Goal: Task Accomplishment & Management: Manage account settings

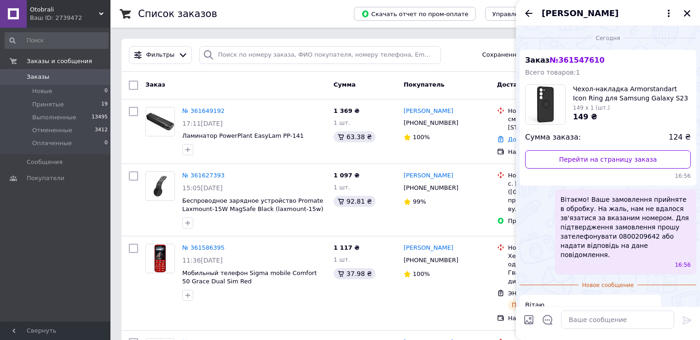
click at [596, 261] on div "16:56" at bounding box center [627, 265] width 127 height 8
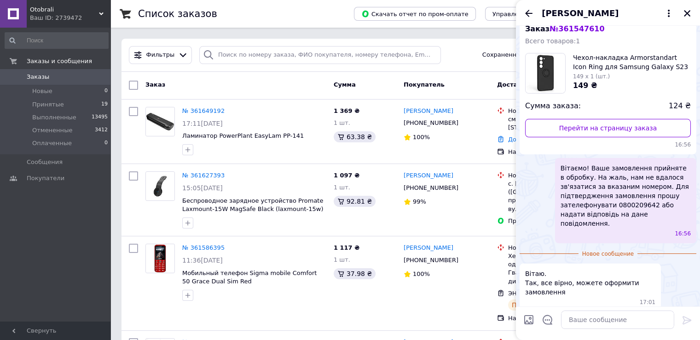
click at [588, 29] on span "№ 361547610" at bounding box center [576, 28] width 55 height 9
copy span "361547610"
drag, startPoint x: 589, startPoint y: 316, endPoint x: 605, endPoint y: 320, distance: 16.8
click at [589, 316] on textarea at bounding box center [617, 319] width 113 height 18
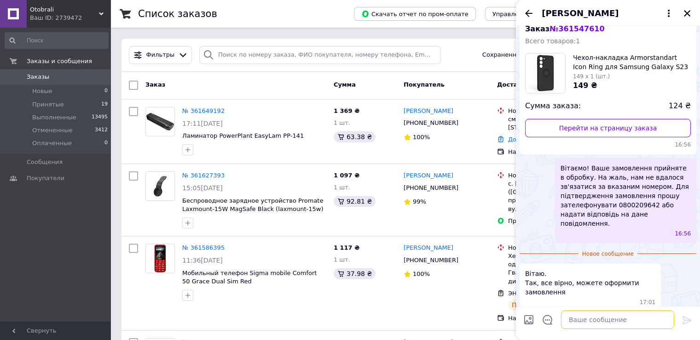
type textarea "і"
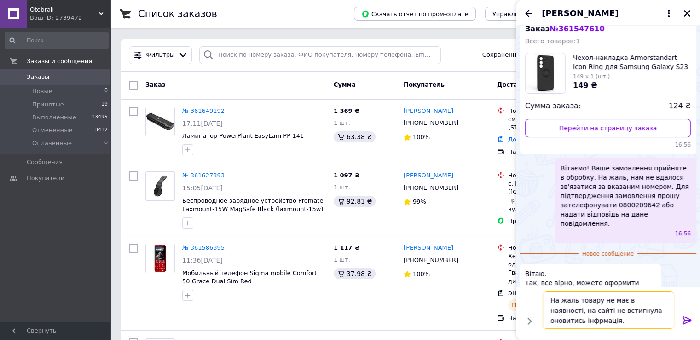
type textarea "На жаль товару не має в наявності, на сайті не встигнула оновитись інфрмація."
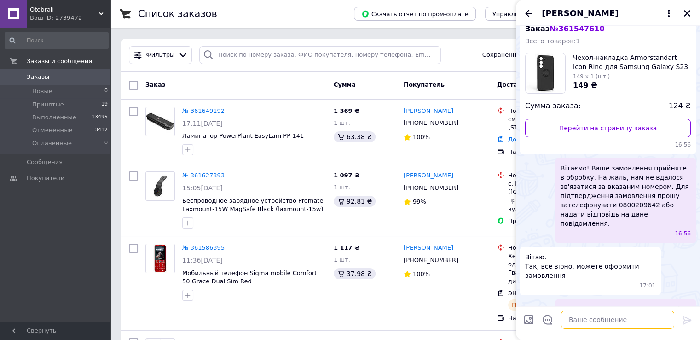
scroll to position [58, 0]
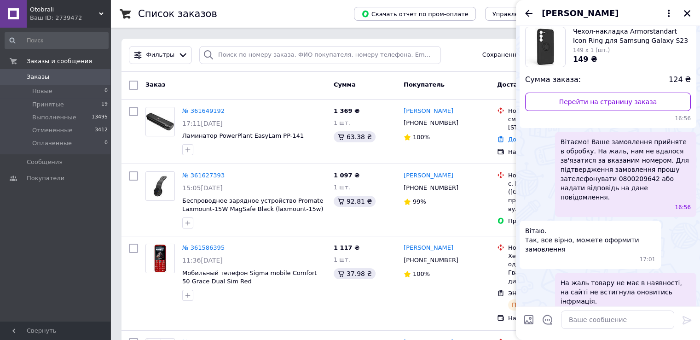
click at [602, 205] on div "Вітаємо! Ваше замовлення прийняте в обробку. На жаль, нам не вдалося зв'язатися…" at bounding box center [625, 174] width 141 height 85
click at [594, 319] on textarea at bounding box center [617, 319] width 113 height 18
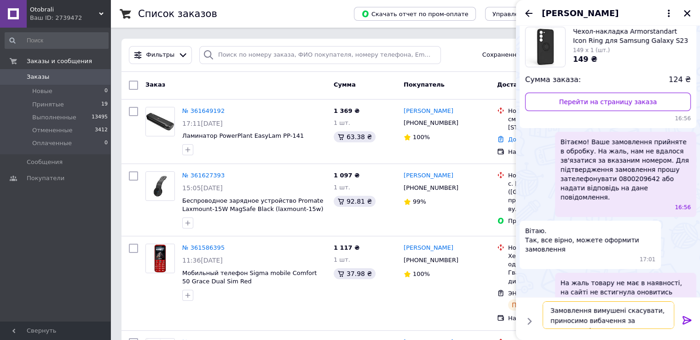
type textarea "Замовлення вимушені скасувати, приносимо вибачення за незручності."
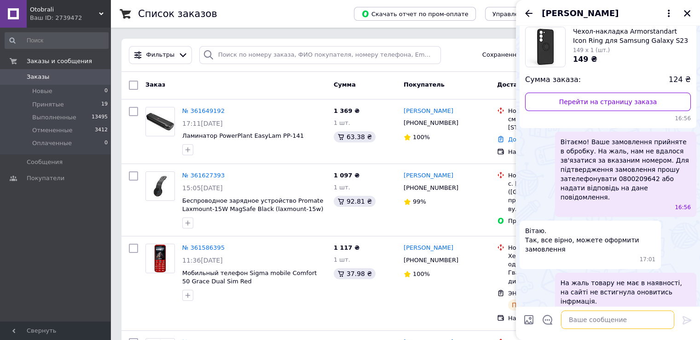
scroll to position [100, 0]
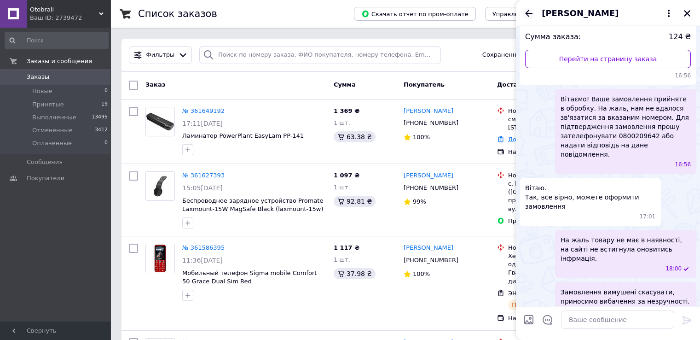
click at [529, 17] on icon "Назад" at bounding box center [528, 13] width 11 height 11
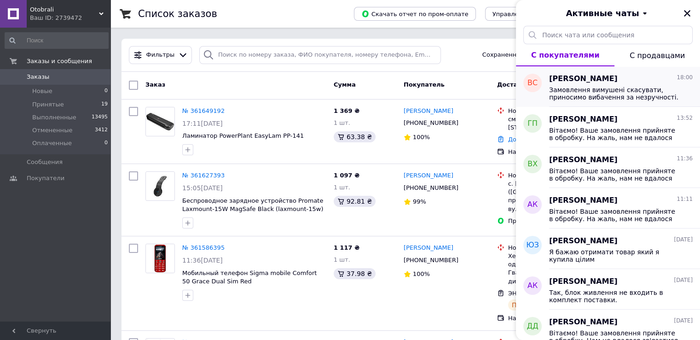
click at [607, 86] on span "Замовлення вимушені скасувати, приносимо вибачення за незручності." at bounding box center [614, 93] width 131 height 15
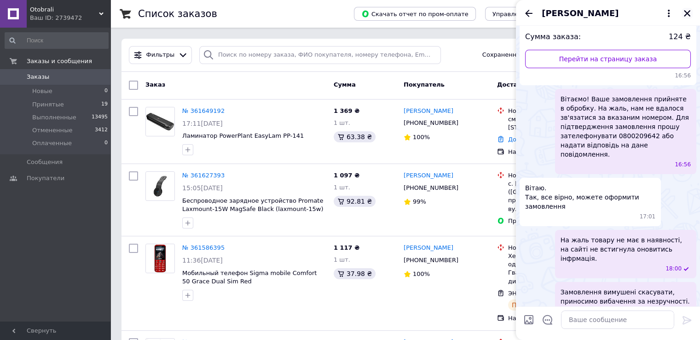
click at [685, 12] on icon "Закрыть" at bounding box center [687, 13] width 8 height 8
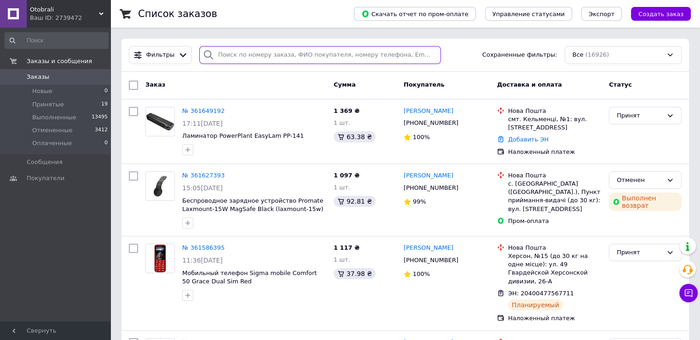
click at [317, 55] on input "search" at bounding box center [320, 55] width 242 height 18
paste input "361547610"
type input "361547610"
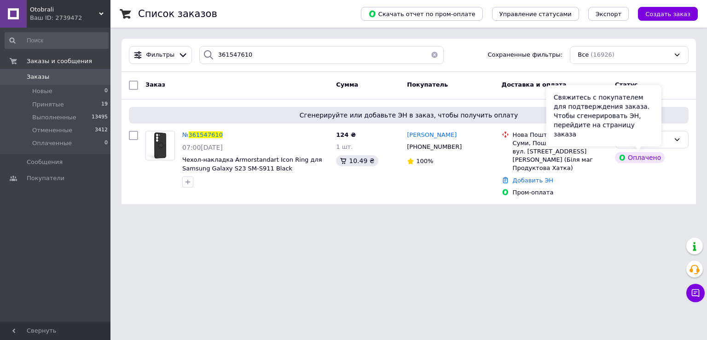
click at [643, 137] on div "Свяжитесь с покупателем для подтверждения заказа. Чтобы сгенерировать ЭН, перей…" at bounding box center [603, 115] width 115 height 61
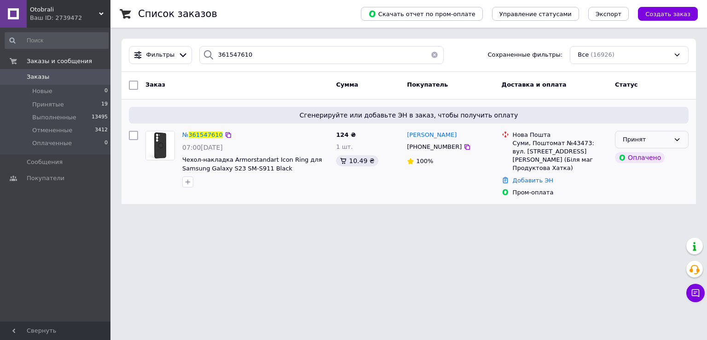
click at [669, 138] on div "Принят" at bounding box center [646, 140] width 47 height 10
click at [649, 170] on li "Отменен" at bounding box center [651, 175] width 73 height 17
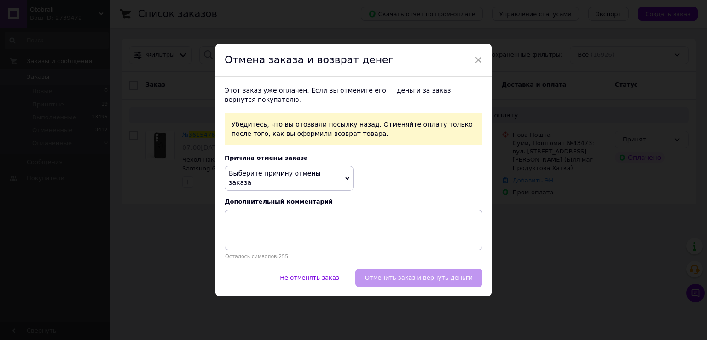
click at [297, 175] on span "Выберите причину отмены заказа" at bounding box center [275, 177] width 92 height 17
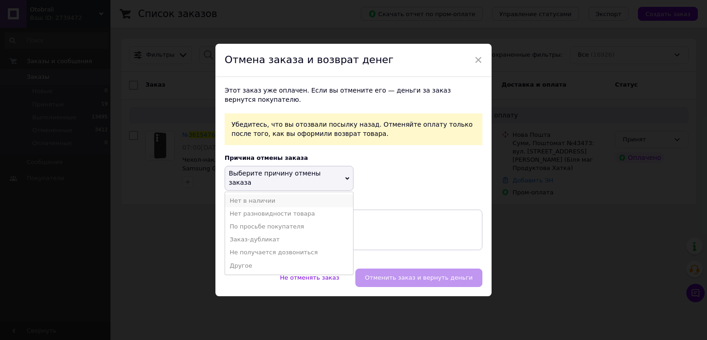
click at [256, 194] on li "Нет в наличии" at bounding box center [289, 200] width 128 height 13
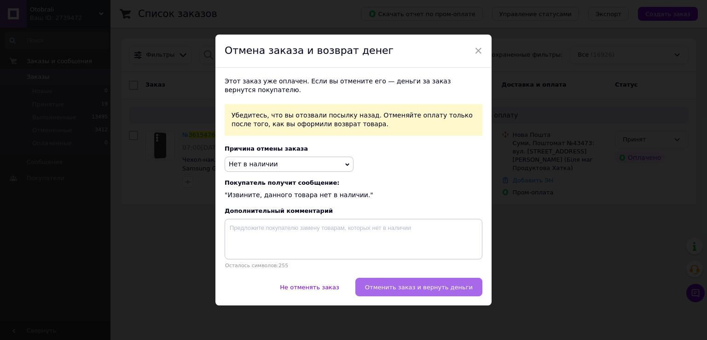
click at [413, 288] on span "Отменить заказ и вернуть деньги" at bounding box center [419, 286] width 108 height 7
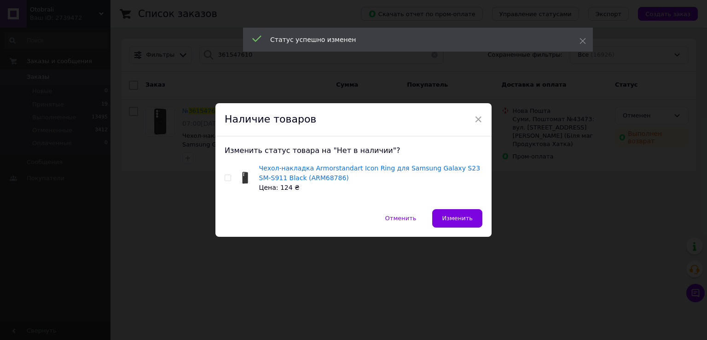
click at [227, 177] on input "checkbox" at bounding box center [228, 178] width 6 height 6
checkbox input "true"
click at [445, 220] on span "Изменить" at bounding box center [457, 217] width 31 height 7
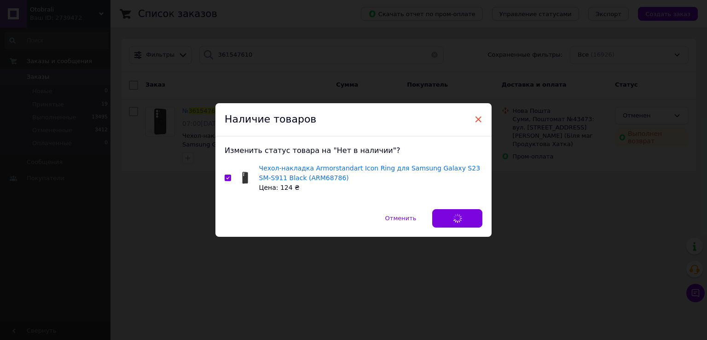
click at [477, 118] on span "×" at bounding box center [478, 119] width 8 height 16
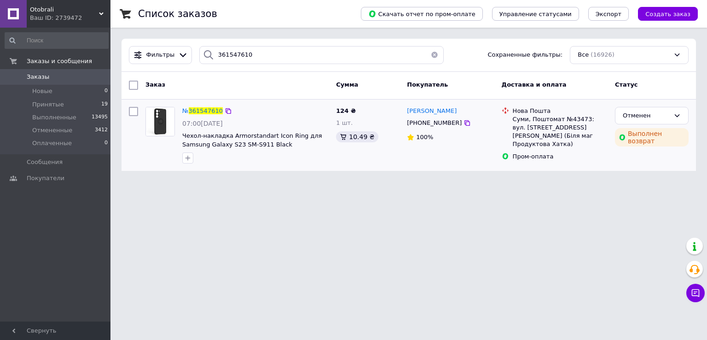
click at [399, 182] on html "Otobrali Ваш ID: 2739472 Сайт Otobrali Кабинет покупателя Проверить состояние с…" at bounding box center [353, 91] width 707 height 182
click at [46, 105] on span "Принятые" at bounding box center [48, 104] width 32 height 8
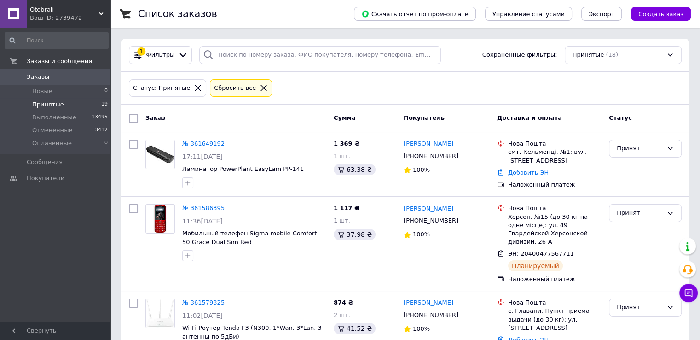
click at [246, 83] on div "Сбросить все" at bounding box center [241, 88] width 58 height 10
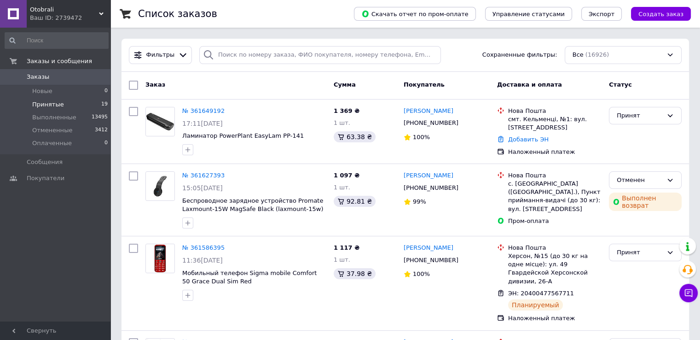
click at [296, 85] on div "Заказ" at bounding box center [236, 85] width 188 height 17
